Goal: Complete application form: Complete application form

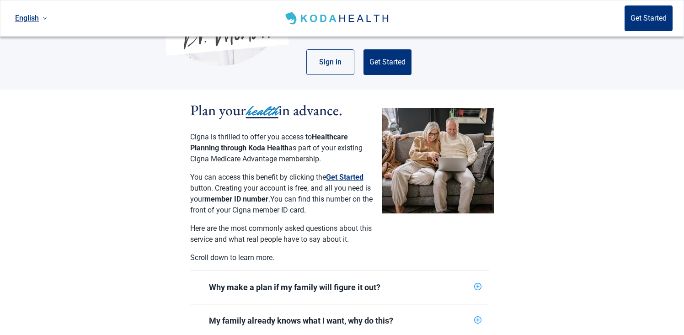
scroll to position [149, 0]
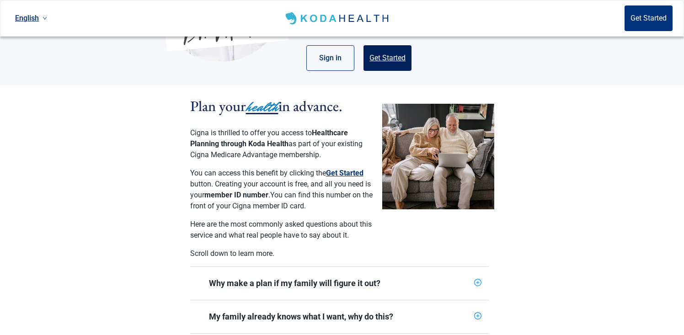
click at [400, 48] on button "Get Started" at bounding box center [388, 58] width 48 height 26
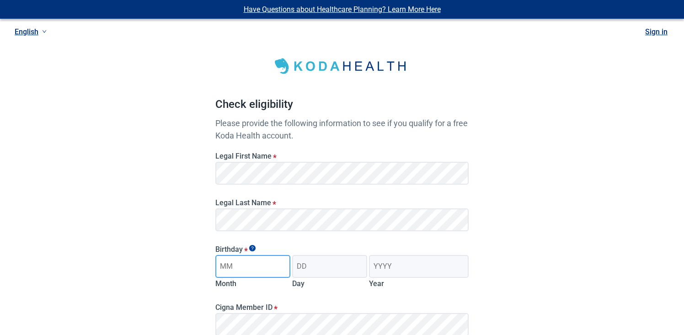
click at [275, 266] on input "Month" at bounding box center [252, 266] width 75 height 23
type input "05"
click at [311, 268] on input "Day" at bounding box center [329, 266] width 75 height 23
type input "10"
click at [386, 269] on input "Year" at bounding box center [419, 266] width 100 height 23
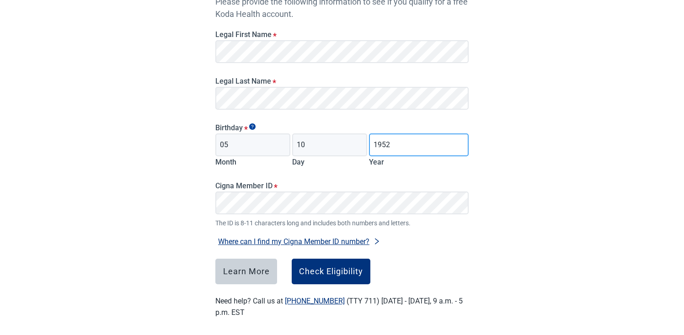
scroll to position [127, 0]
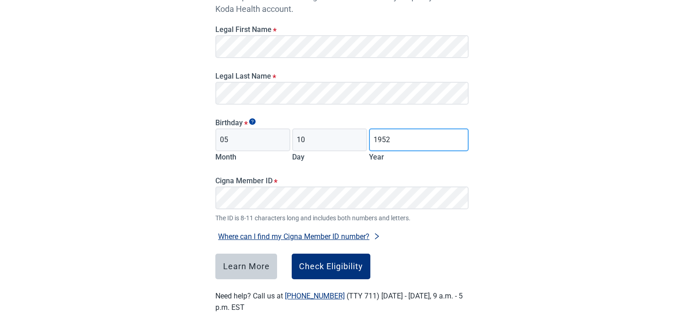
type input "1952"
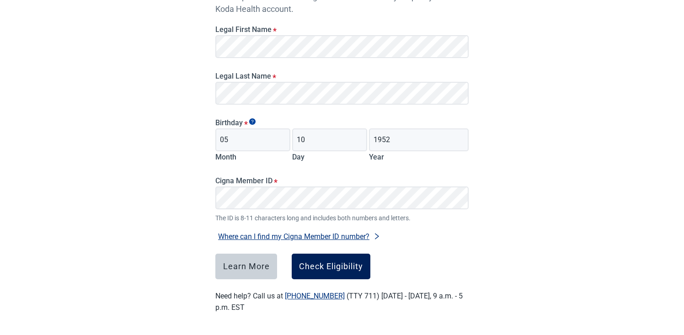
click at [344, 265] on div "Check Eligibility" at bounding box center [331, 266] width 64 height 9
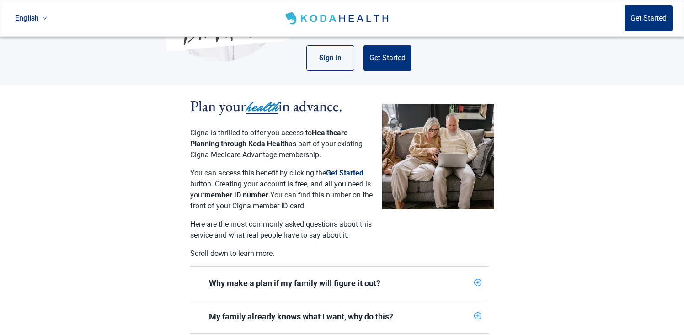
click at [420, 278] on div "Why make a plan if my family will figure it out?" at bounding box center [340, 283] width 262 height 11
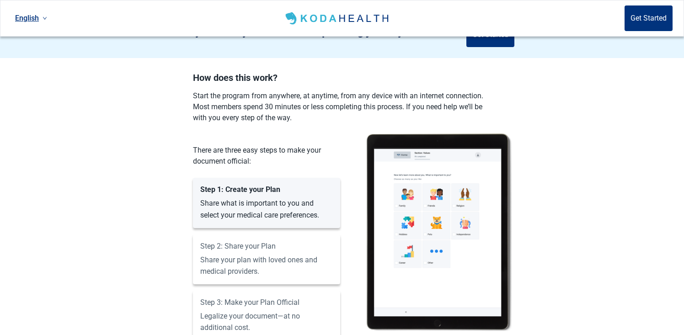
scroll to position [802, 0]
